Goal: Transaction & Acquisition: Purchase product/service

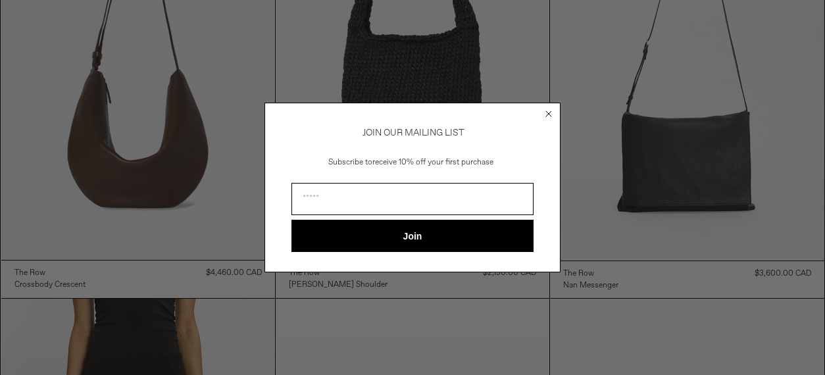
click at [548, 111] on icon "Close dialog" at bounding box center [548, 113] width 5 height 5
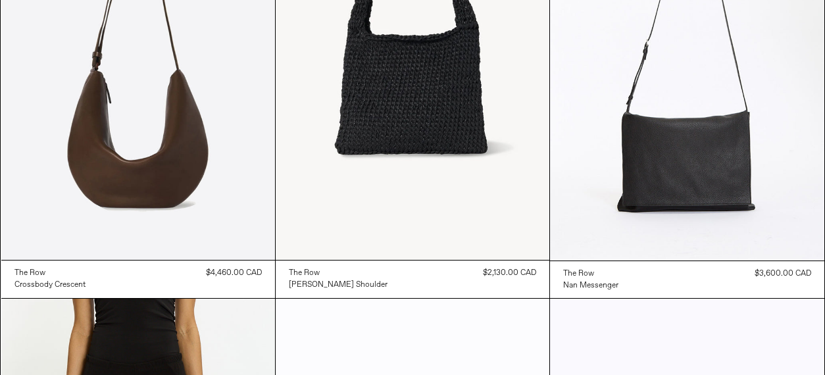
click at [548, 127] on circle "Close dialog" at bounding box center [549, 133] width 13 height 13
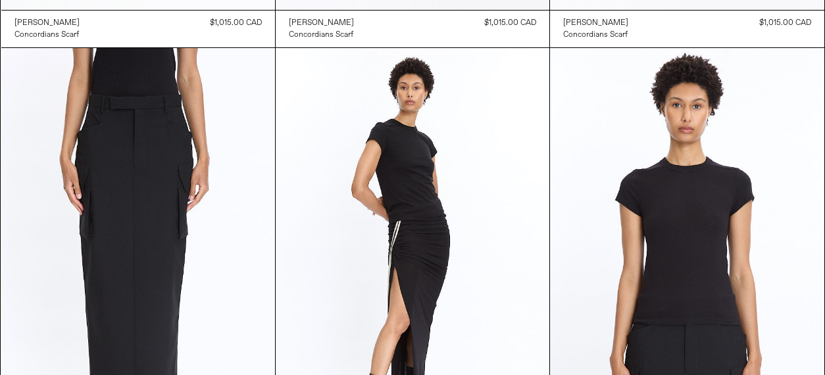
scroll to position [1825, 0]
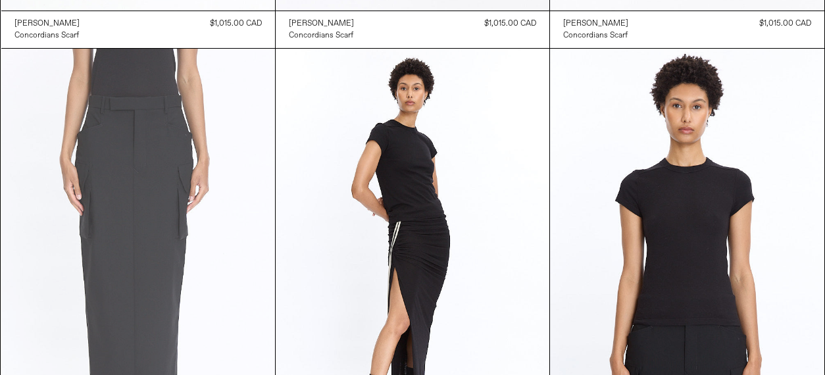
click at [143, 151] on at bounding box center [138, 254] width 274 height 411
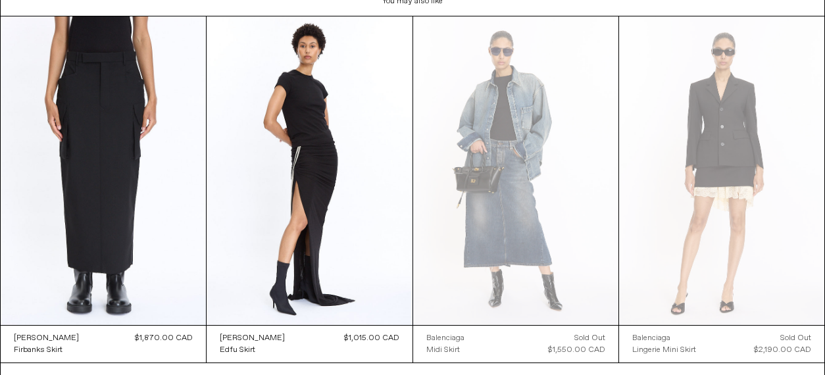
scroll to position [1705, 0]
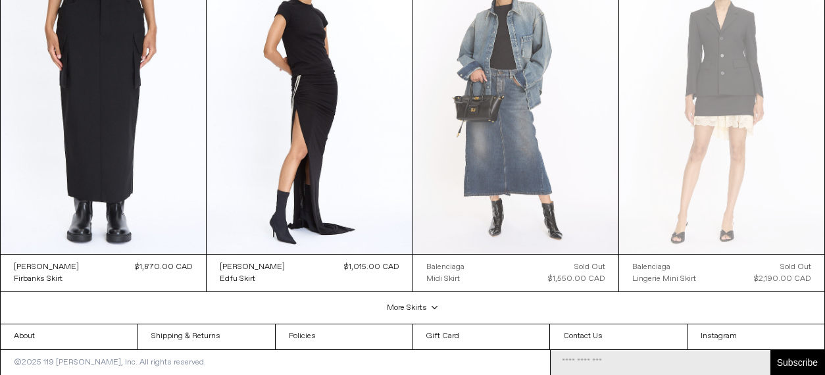
click at [512, 154] on at bounding box center [515, 99] width 205 height 308
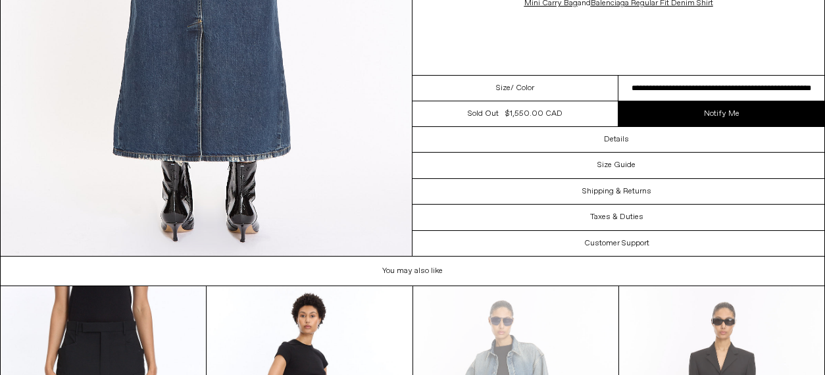
scroll to position [3251, 0]
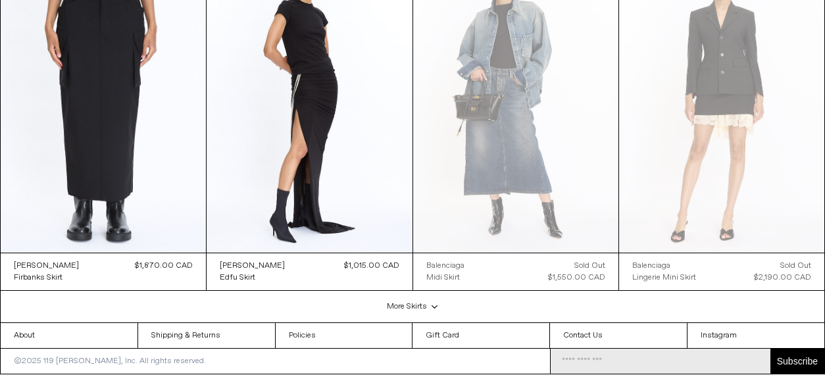
click at [409, 306] on div "More Skirts .cls-1{fill:#231f20}" at bounding box center [413, 307] width 825 height 32
click at [436, 305] on div "More Skirts .cls-1{fill:#231f20}" at bounding box center [413, 307] width 825 height 32
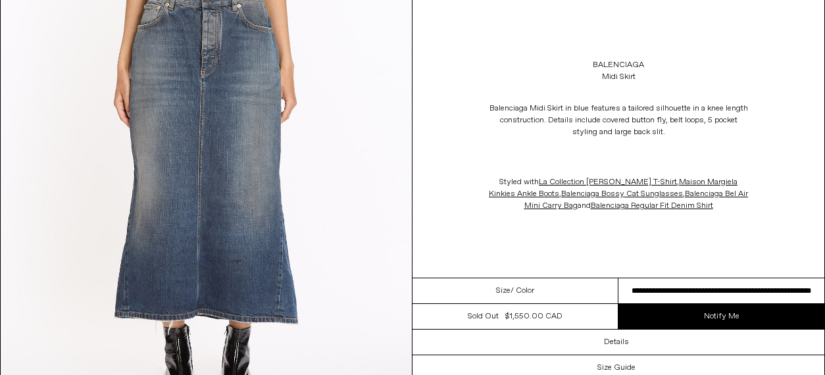
scroll to position [0, 0]
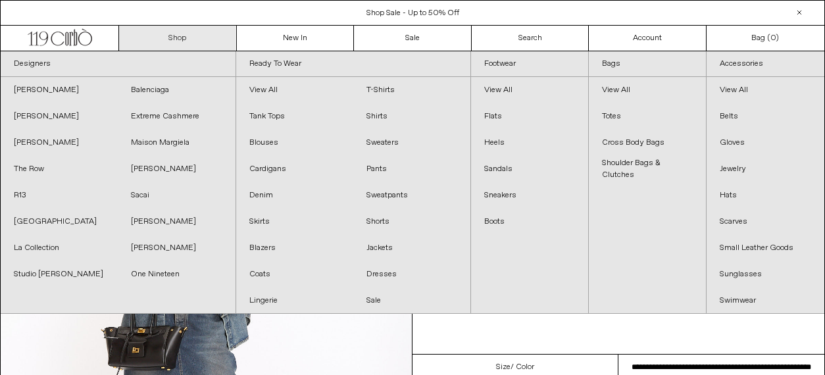
click at [185, 34] on link "Shop" at bounding box center [178, 38] width 118 height 25
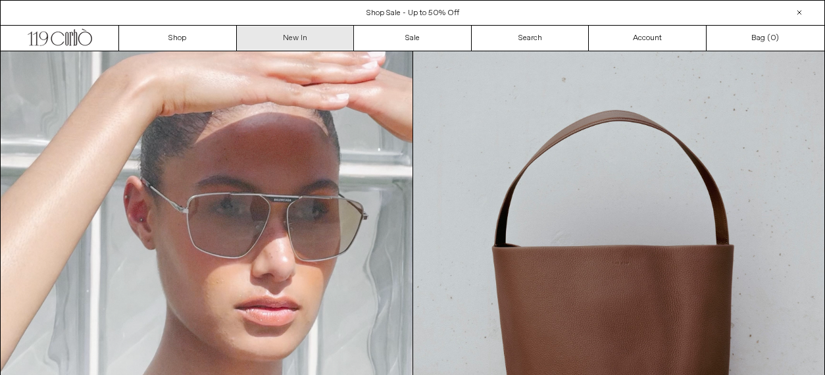
click at [294, 35] on link "New In" at bounding box center [296, 38] width 118 height 25
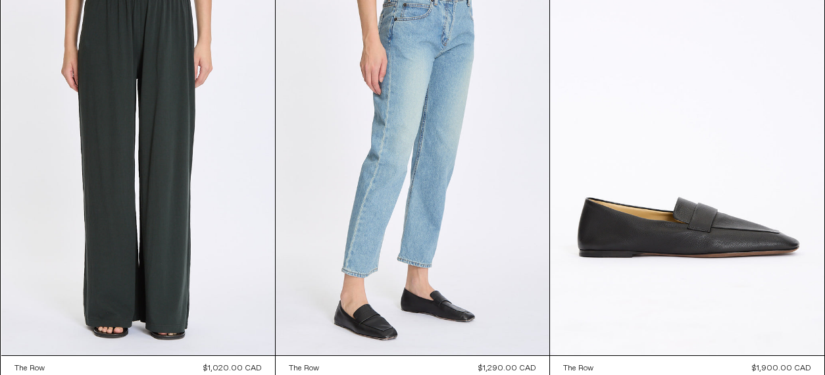
scroll to position [10502, 0]
